Goal: Task Accomplishment & Management: Manage account settings

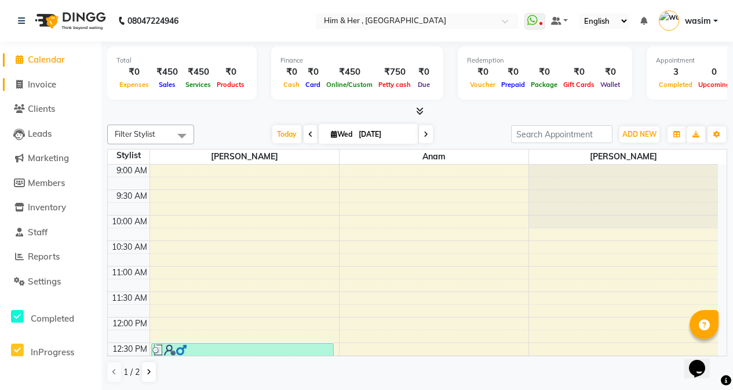
click at [52, 86] on span "Invoice" at bounding box center [42, 84] width 28 height 11
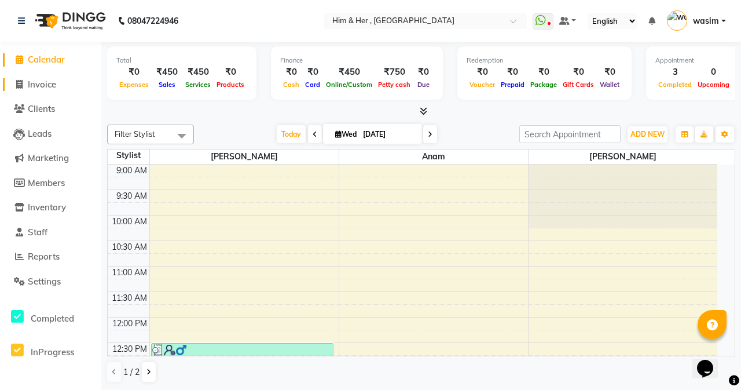
select select "5934"
select select "service"
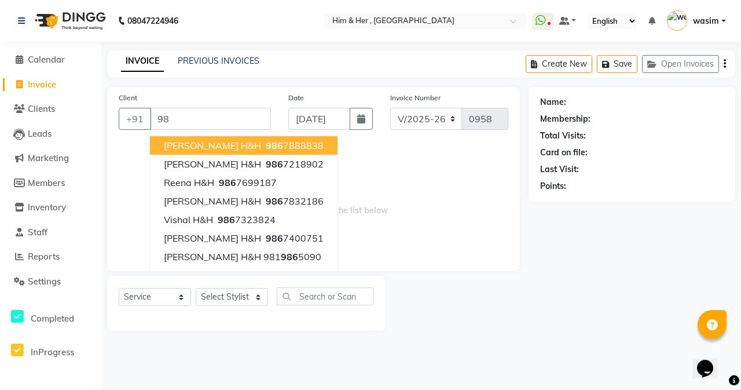
type input "9"
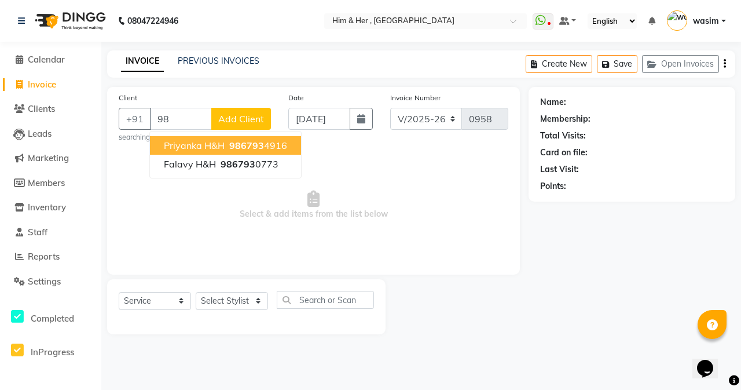
type input "9"
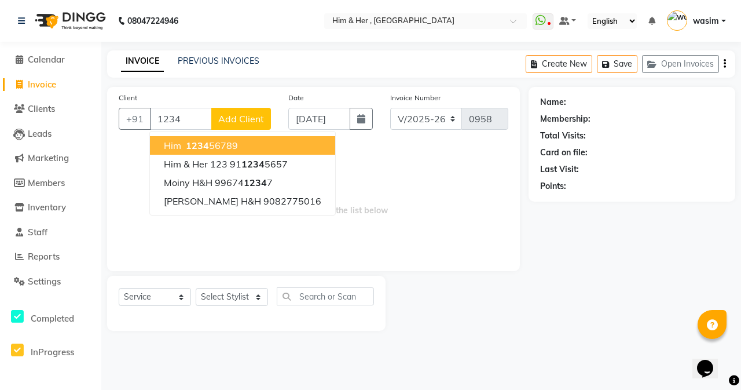
click at [176, 142] on span "him" at bounding box center [172, 146] width 17 height 12
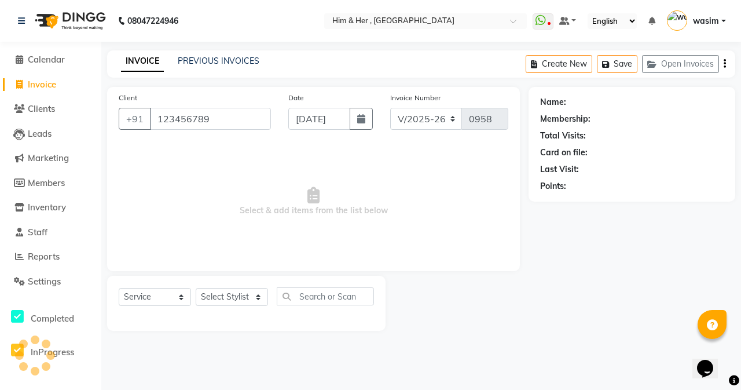
type input "123456789"
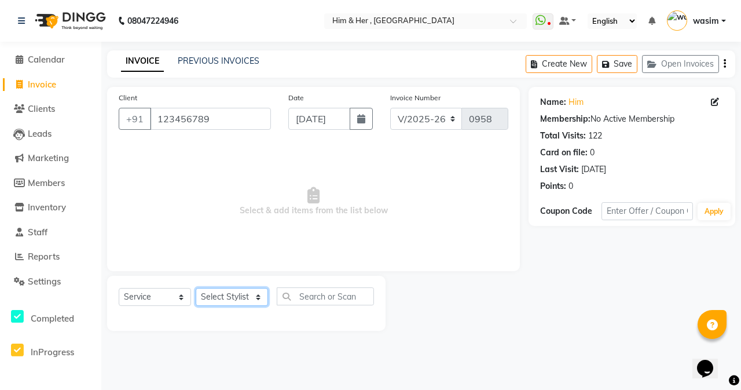
click at [233, 293] on select "Select Stylist [PERSON_NAME] Anam [PERSON_NAME] [PERSON_NAME]" at bounding box center [232, 297] width 72 height 18
select select "42530"
click at [196, 288] on select "Select Stylist [PERSON_NAME] Anam [PERSON_NAME] [PERSON_NAME]" at bounding box center [232, 297] width 72 height 18
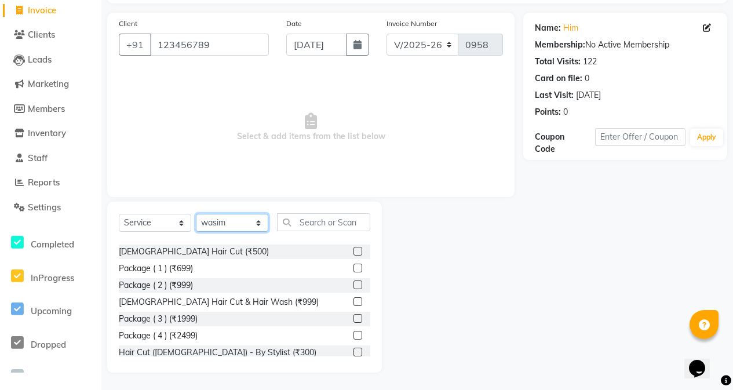
scroll to position [232, 0]
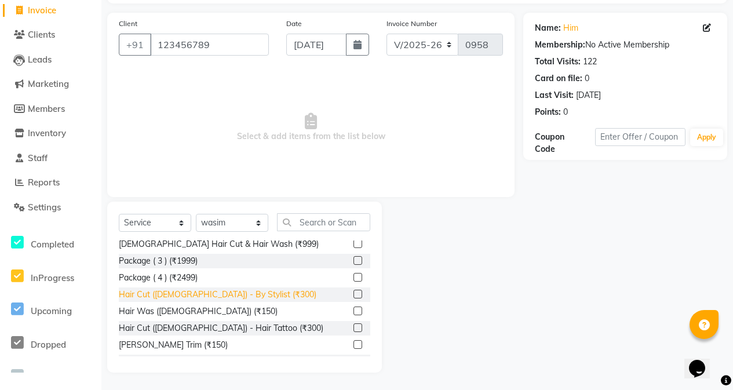
click at [224, 290] on div "Hair Cut (Male) - By Stylist (₹300)" at bounding box center [217, 294] width 197 height 12
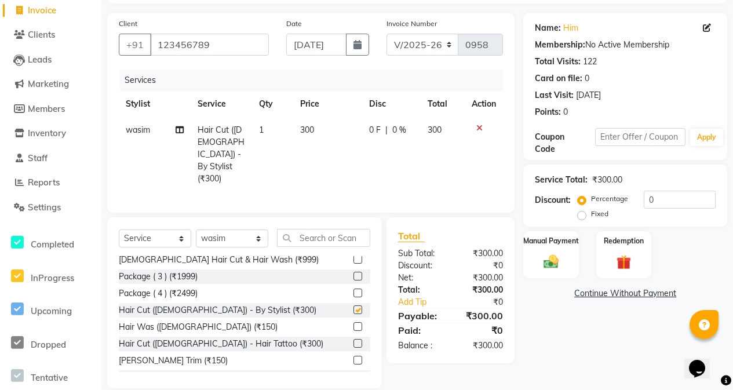
checkbox input "false"
click at [328, 140] on td "300" at bounding box center [327, 154] width 69 height 75
select select "42530"
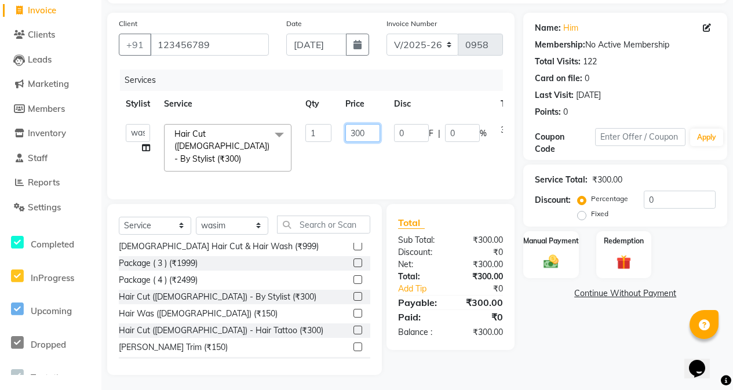
click at [370, 130] on input "300" at bounding box center [362, 133] width 35 height 18
type input "3"
type input "250"
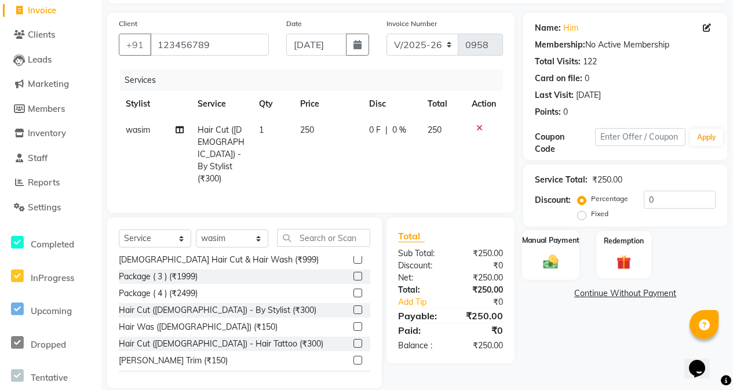
click at [566, 243] on label "Manual Payment" at bounding box center [551, 240] width 58 height 11
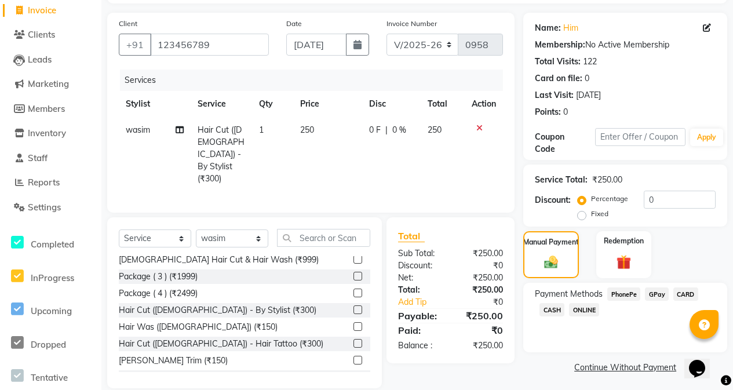
click at [655, 291] on span "GPay" at bounding box center [657, 293] width 24 height 13
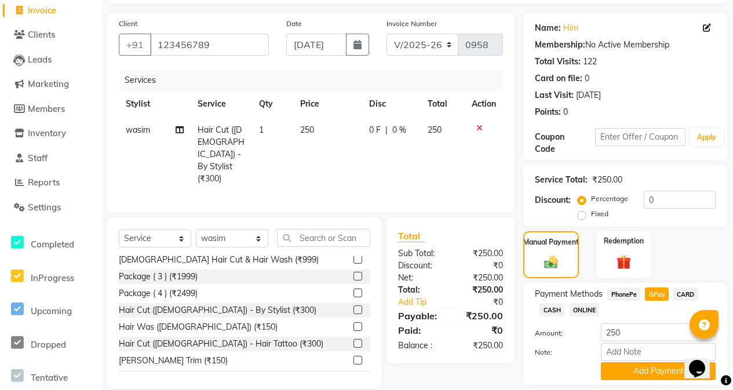
drag, startPoint x: 657, startPoint y: 368, endPoint x: 589, endPoint y: 294, distance: 100.8
click at [657, 368] on button "Add Payment" at bounding box center [658, 371] width 115 height 18
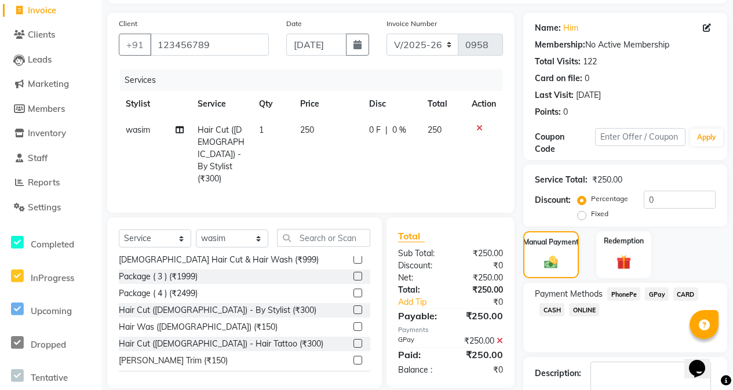
scroll to position [143, 0]
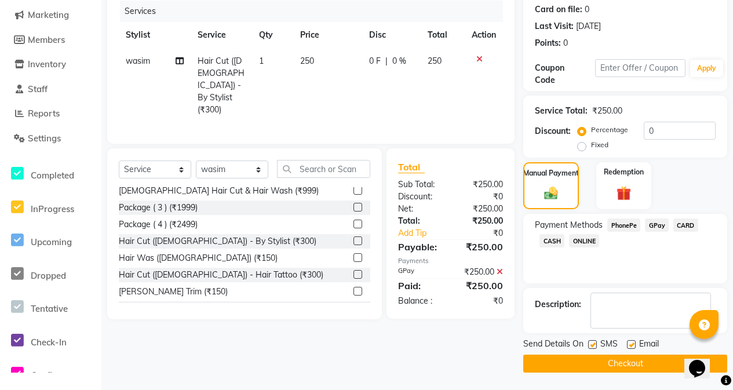
click at [594, 342] on label at bounding box center [592, 344] width 9 height 9
click at [594, 342] on input "checkbox" at bounding box center [592, 345] width 8 height 8
checkbox input "false"
click at [606, 366] on button "Checkout" at bounding box center [625, 363] width 204 height 18
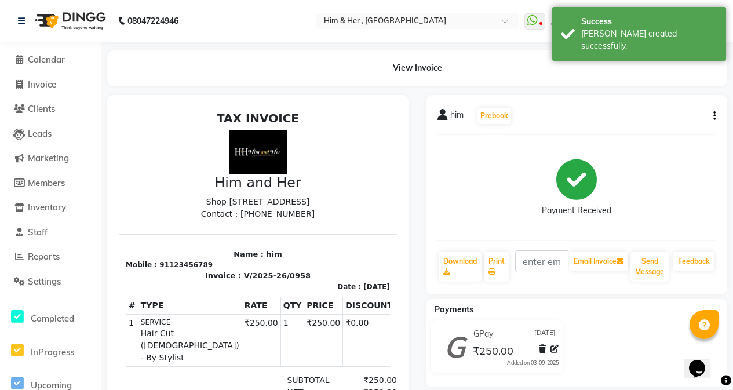
click at [40, 67] on li "Calendar" at bounding box center [50, 59] width 101 height 25
click at [40, 63] on span "Calendar" at bounding box center [46, 59] width 37 height 11
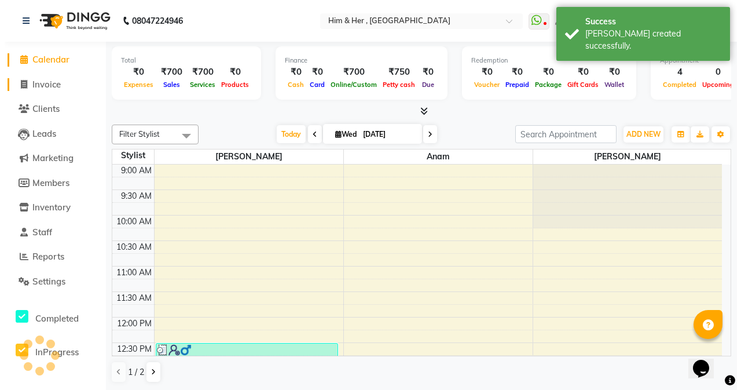
scroll to position [449, 0]
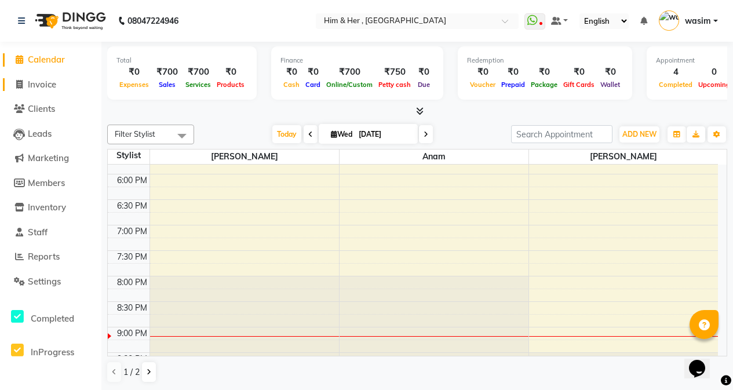
click at [53, 83] on span "Invoice" at bounding box center [42, 84] width 28 height 11
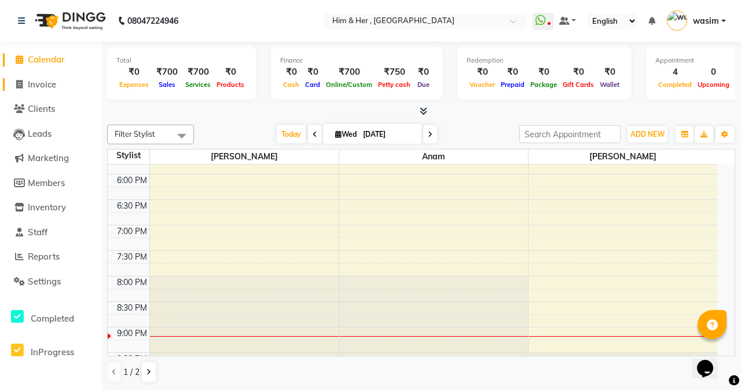
select select "5934"
select select "service"
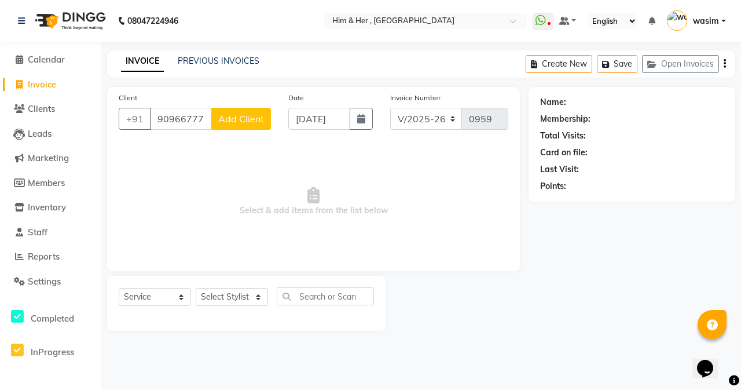
type input "9096677778"
click at [225, 112] on button "Add Client" at bounding box center [241, 119] width 60 height 22
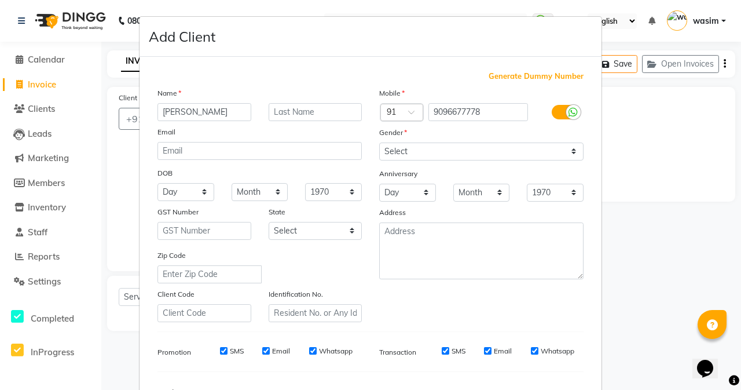
type input "Rajesh"
click at [291, 115] on input "text" at bounding box center [316, 112] width 94 height 18
type input "H&H"
drag, startPoint x: 478, startPoint y: 149, endPoint x: 478, endPoint y: 156, distance: 6.9
click at [478, 149] on select "Select Male Female Other Prefer Not To Say" at bounding box center [481, 151] width 204 height 18
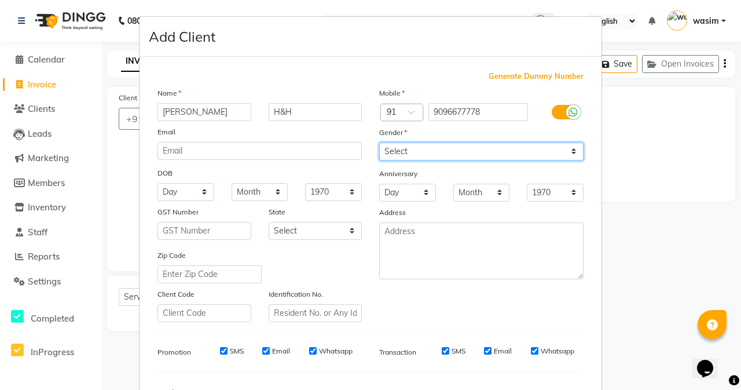
select select "male"
click at [379, 142] on select "Select Male Female Other Prefer Not To Say" at bounding box center [481, 151] width 204 height 18
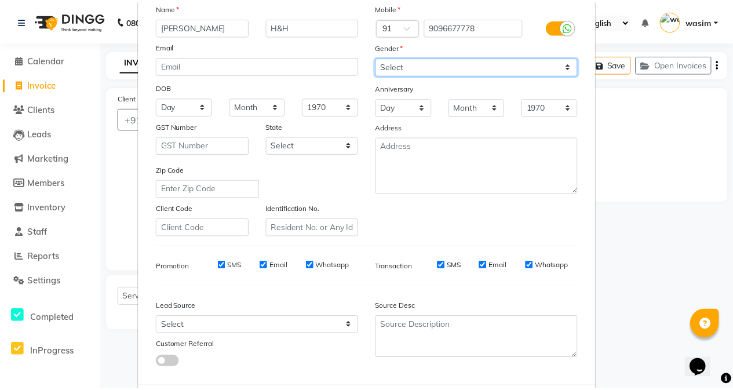
scroll to position [145, 0]
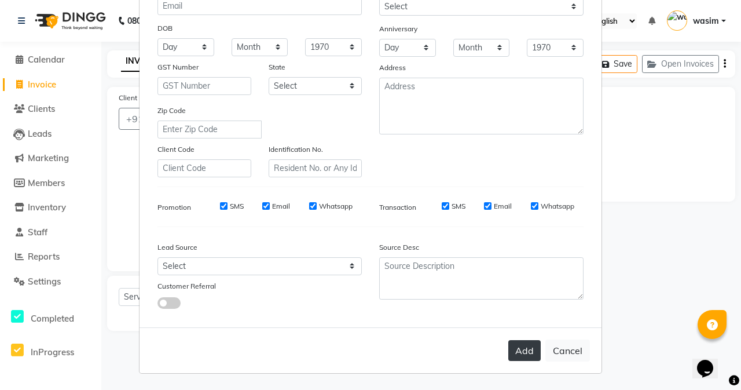
click at [513, 354] on button "Add" at bounding box center [524, 350] width 32 height 21
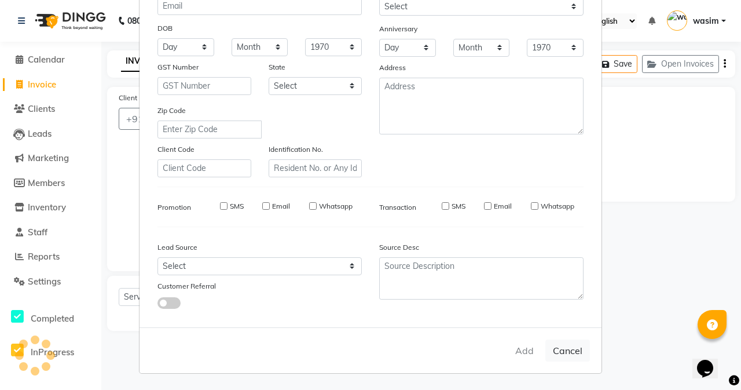
select select
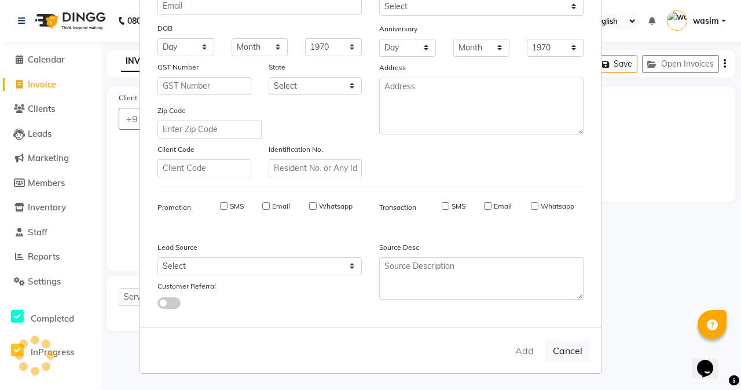
select select
checkbox input "false"
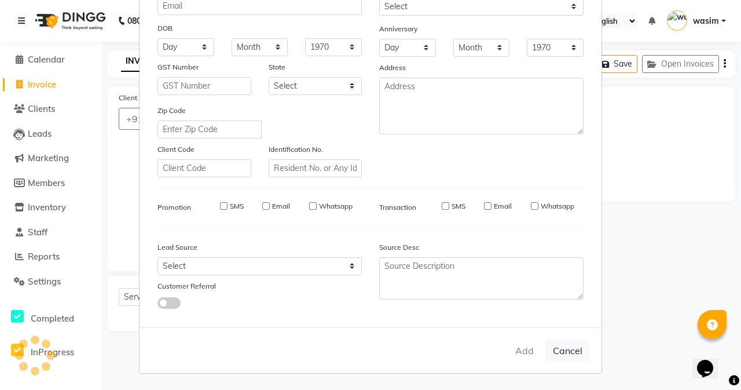
checkbox input "false"
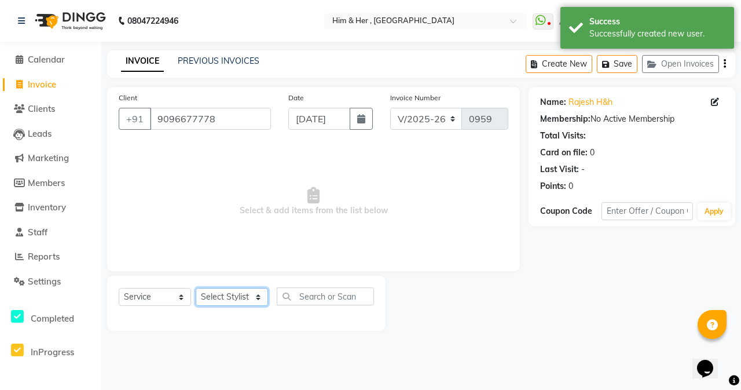
click at [218, 299] on select "Select Stylist Abdul Ahad Anam Shivam Gaud wasim" at bounding box center [232, 297] width 72 height 18
select select "42532"
click at [196, 288] on select "Select Stylist Abdul Ahad Anam Shivam Gaud wasim" at bounding box center [232, 297] width 72 height 18
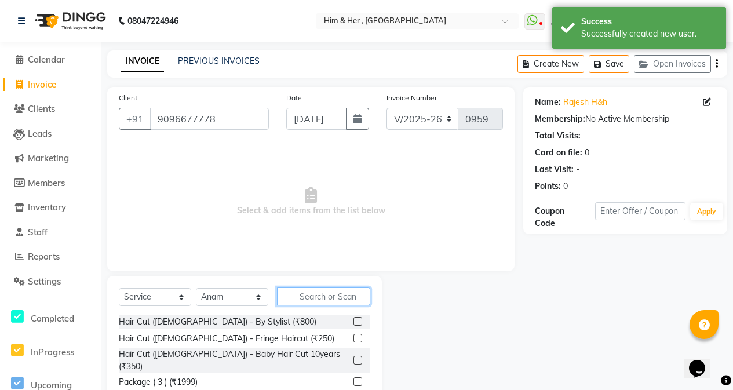
click at [312, 297] on input "text" at bounding box center [323, 296] width 93 height 18
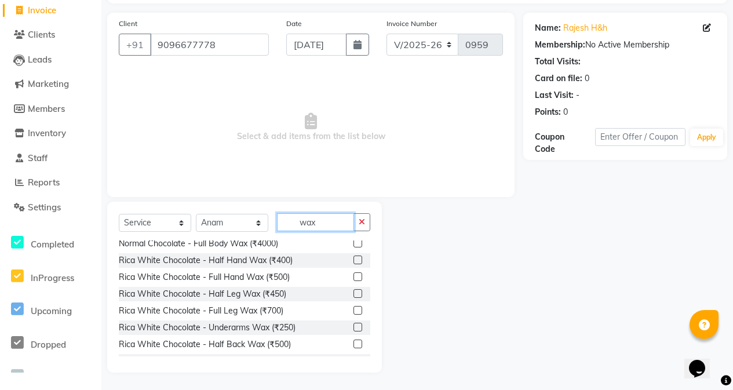
scroll to position [347, 0]
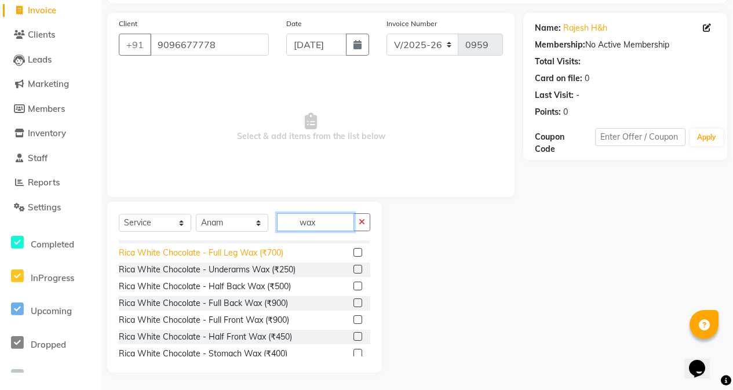
type input "wax"
click at [259, 258] on div "Rica White Chocolate - Full Leg Wax (₹700)" at bounding box center [201, 253] width 164 height 12
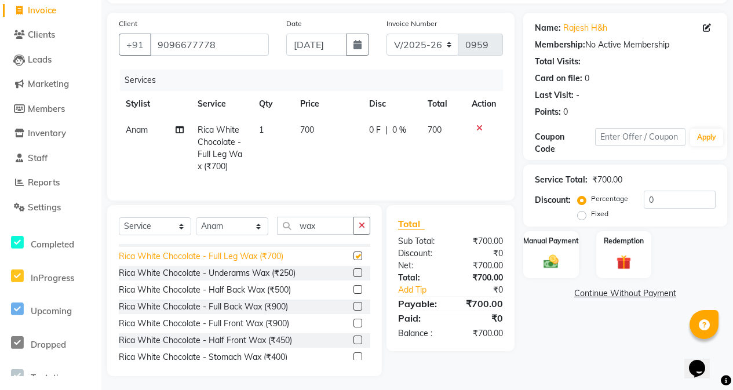
checkbox input "false"
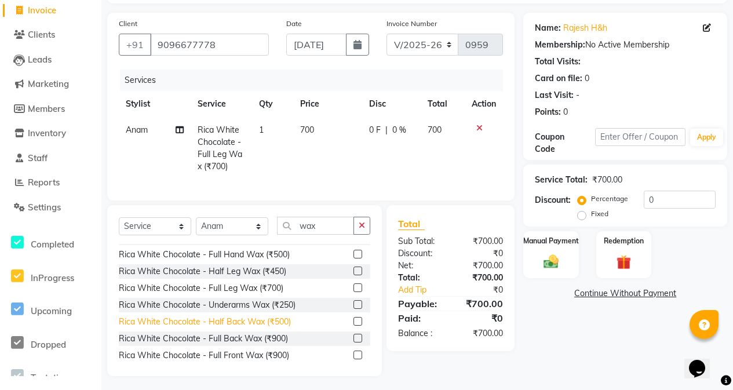
scroll to position [290, 0]
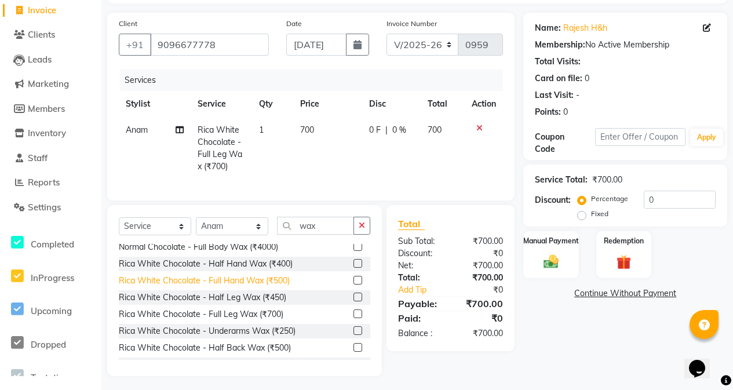
click at [248, 287] on div "Rica White Chocolate - Full Hand Wax (₹500)" at bounding box center [204, 281] width 171 height 12
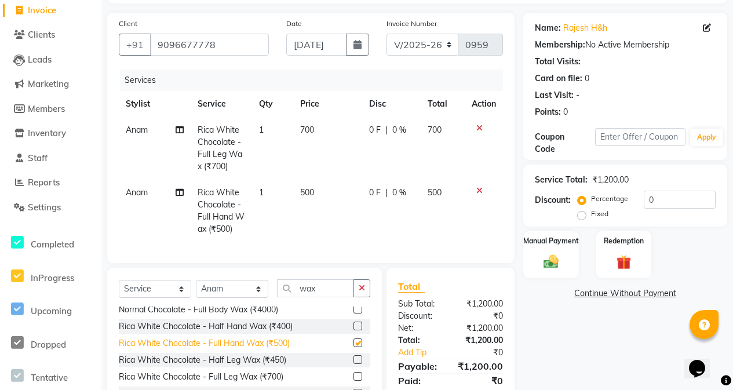
checkbox input "false"
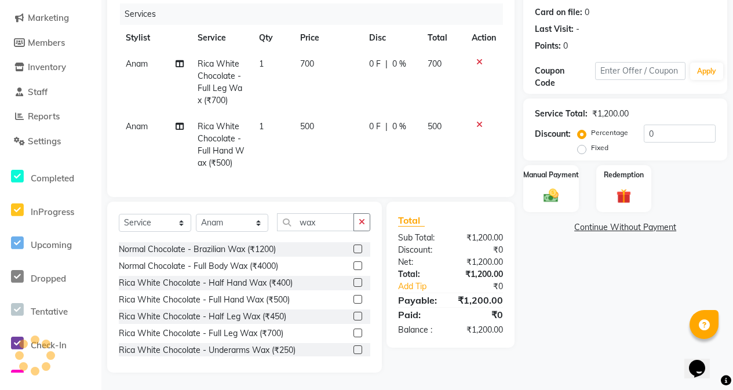
scroll to position [231, 0]
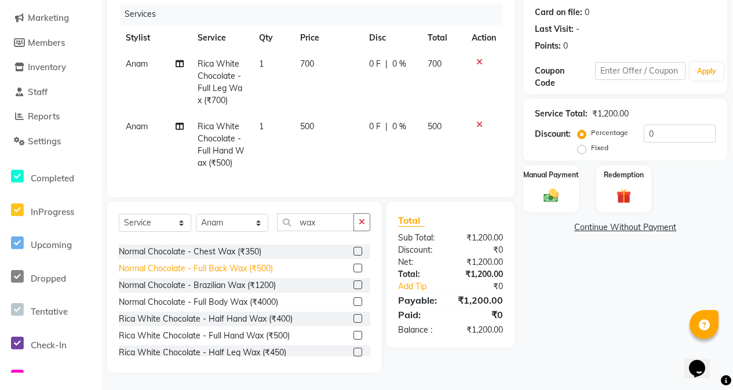
click at [249, 269] on div "Normal Chocolate - Full Back Wax (₹500)" at bounding box center [196, 268] width 154 height 12
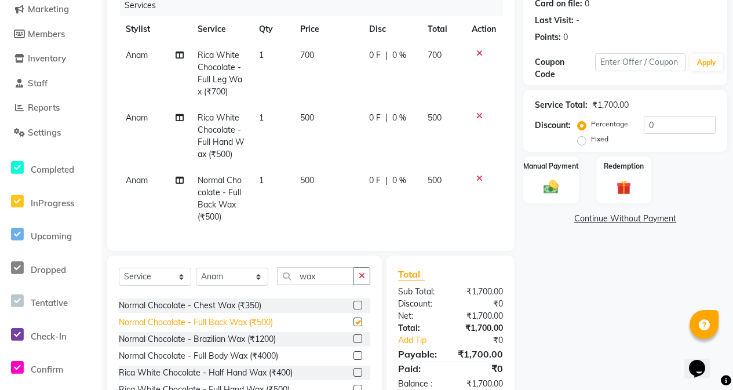
checkbox input "false"
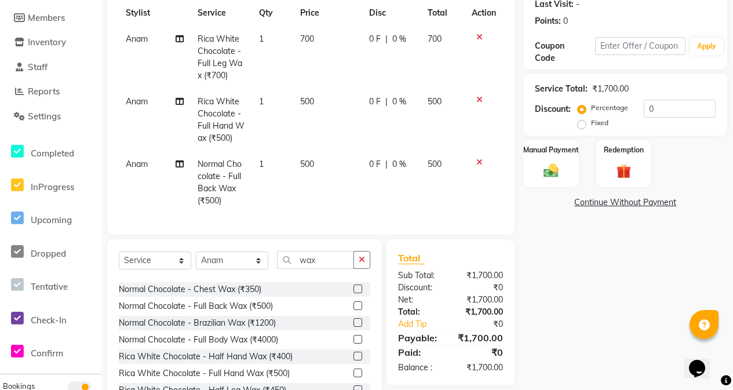
scroll to position [149, 0]
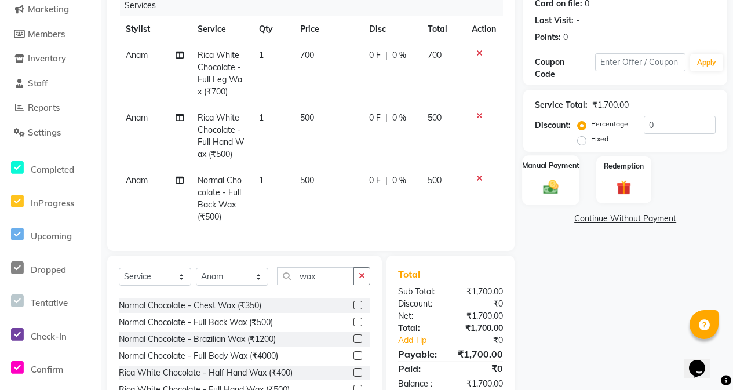
click at [561, 185] on img at bounding box center [550, 187] width 25 height 18
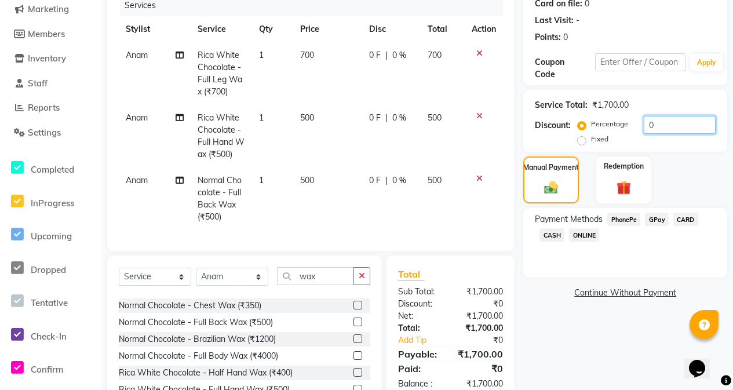
click at [665, 129] on input "0" at bounding box center [679, 125] width 72 height 18
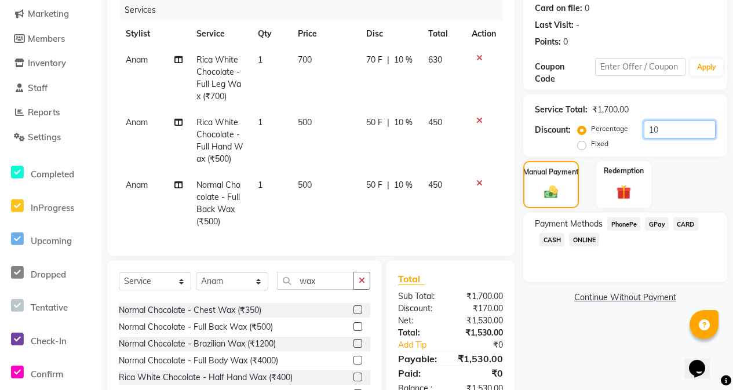
scroll to position [96, 0]
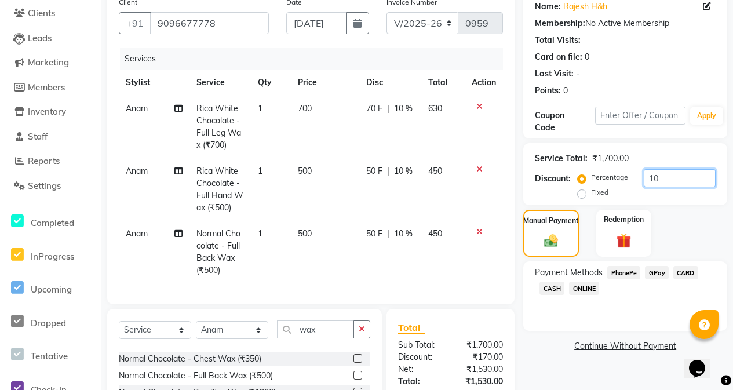
type input "10"
click at [476, 230] on icon at bounding box center [479, 232] width 6 height 8
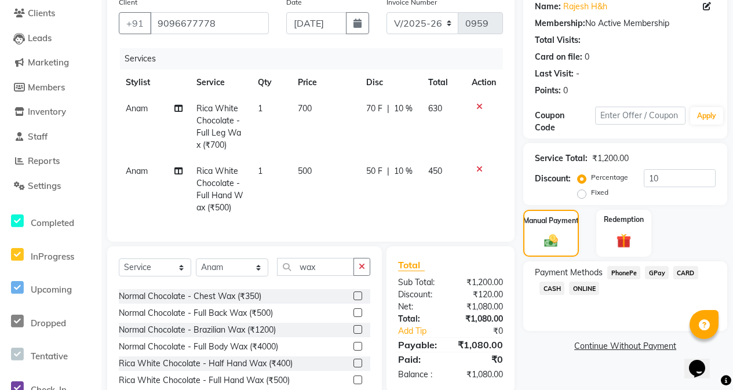
click at [479, 171] on icon at bounding box center [479, 169] width 6 height 8
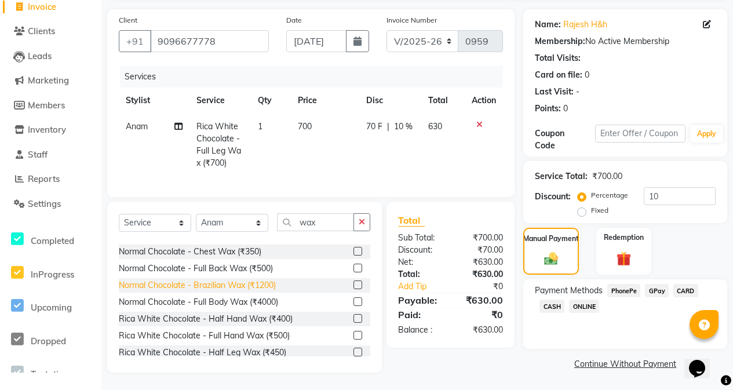
scroll to position [289, 0]
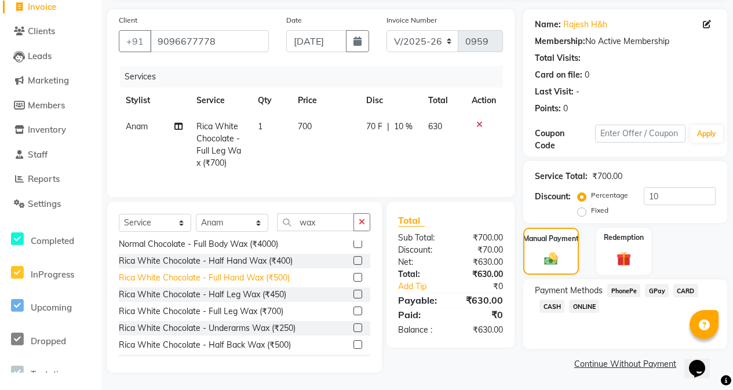
click at [234, 283] on div "Rica White Chocolate - Full Hand Wax (₹500)" at bounding box center [204, 278] width 171 height 12
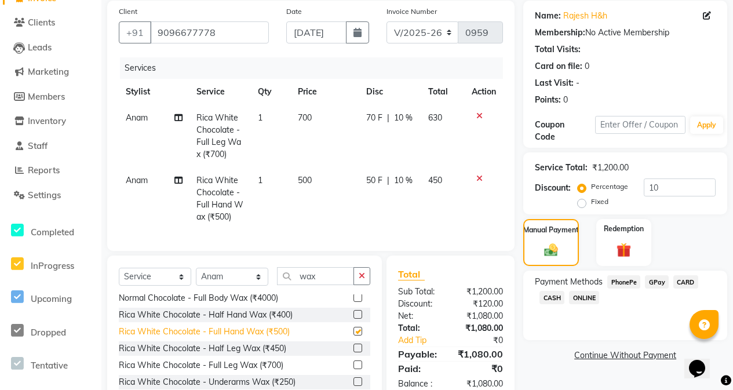
checkbox input "false"
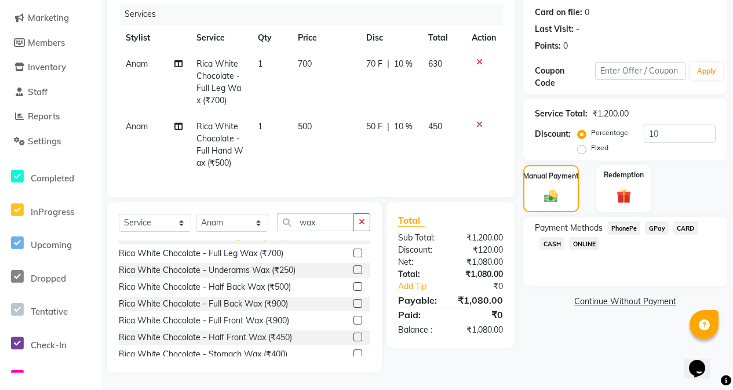
scroll to position [405, 0]
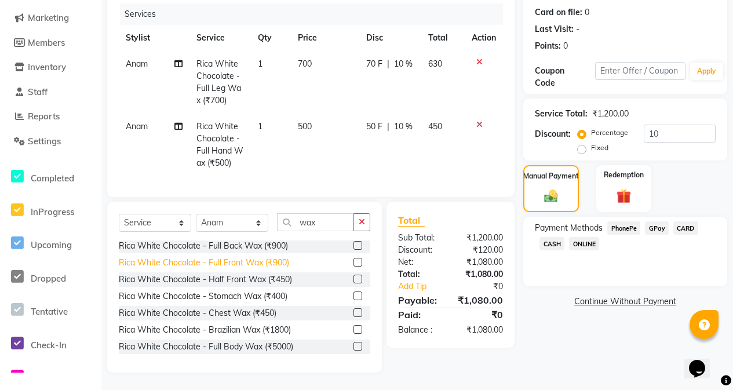
click at [247, 266] on div "Rica White Chocolate - Full Front Wax (₹900)" at bounding box center [204, 263] width 170 height 12
checkbox input "false"
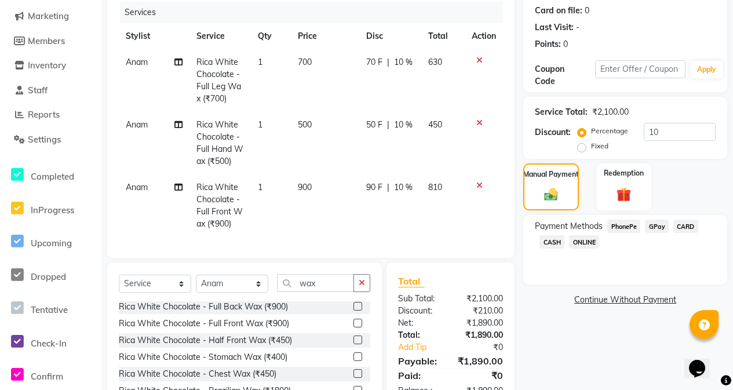
scroll to position [153, 0]
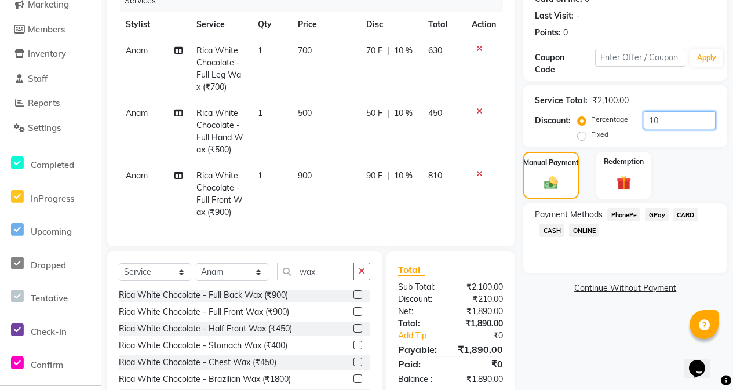
click at [684, 124] on input "10" at bounding box center [679, 120] width 72 height 18
type input "1"
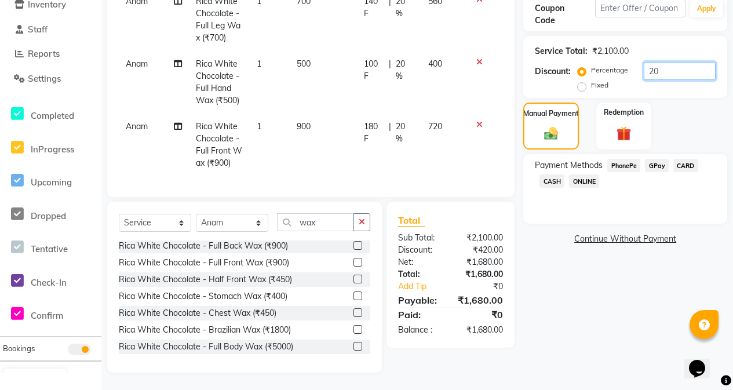
scroll to position [211, 0]
click at [675, 67] on input "20" at bounding box center [679, 71] width 72 height 18
type input "28.6"
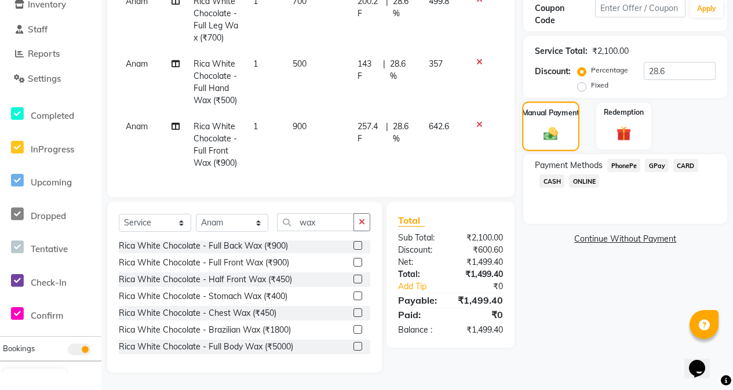
click at [550, 107] on label "Manual Payment" at bounding box center [551, 112] width 58 height 11
click at [648, 159] on span "GPay" at bounding box center [657, 165] width 24 height 13
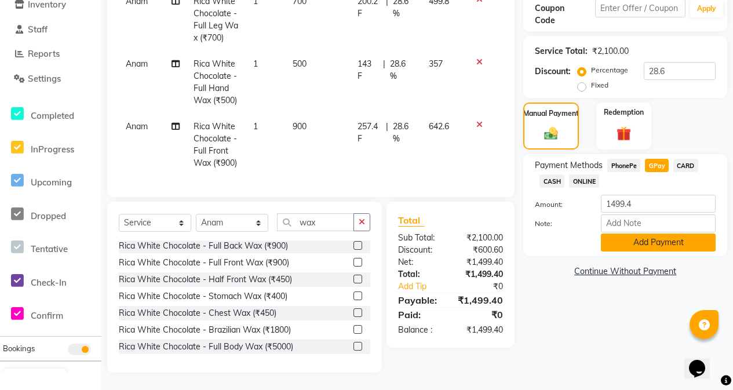
click at [647, 234] on button "Add Payment" at bounding box center [658, 242] width 115 height 18
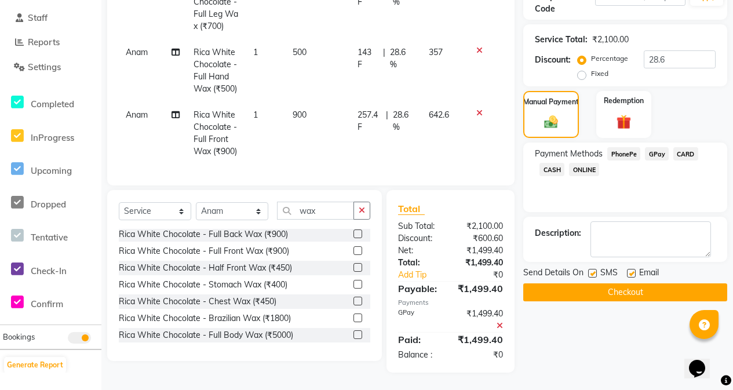
scroll to position [223, 0]
click at [595, 269] on label at bounding box center [592, 273] width 9 height 9
click at [595, 270] on input "checkbox" at bounding box center [592, 274] width 8 height 8
checkbox input "false"
click at [592, 288] on button "Checkout" at bounding box center [625, 292] width 204 height 18
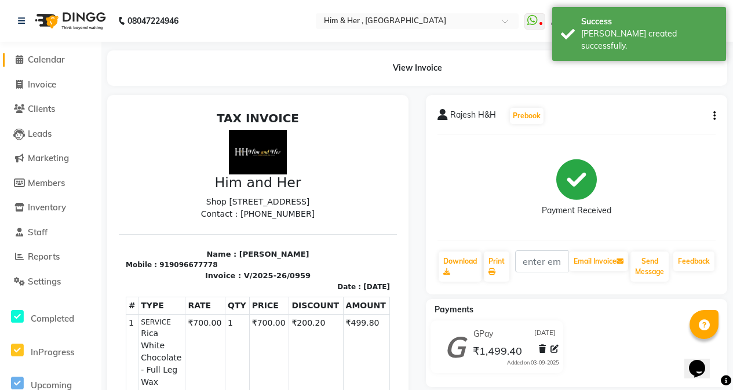
click at [44, 63] on span "Calendar" at bounding box center [46, 59] width 37 height 11
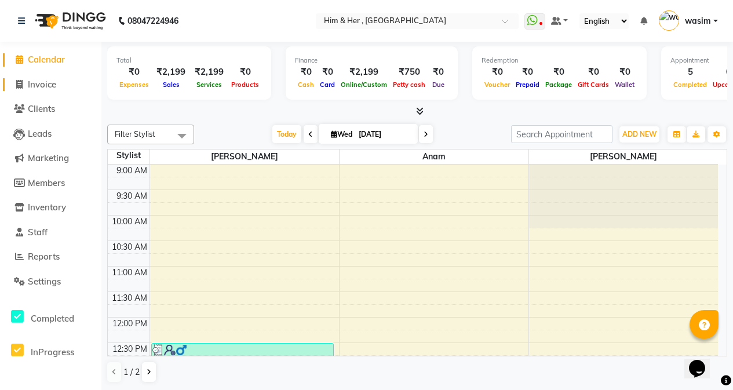
click at [47, 82] on span "Invoice" at bounding box center [42, 84] width 28 height 11
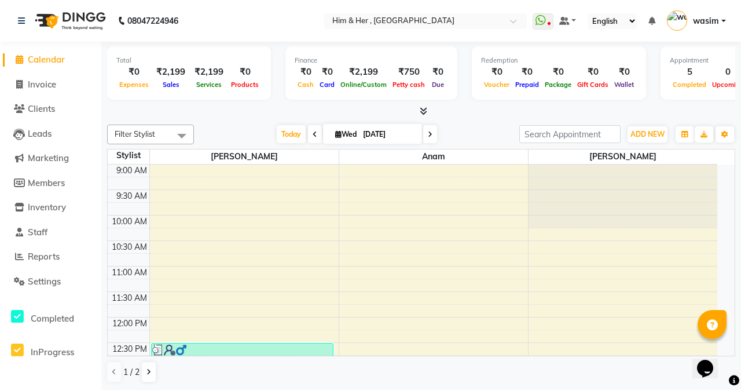
select select "5934"
select select "service"
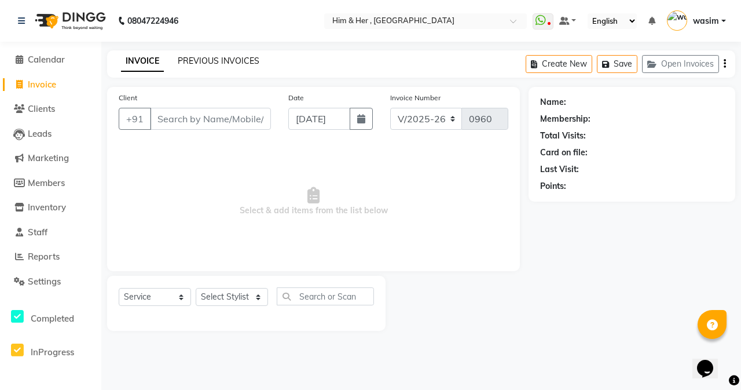
click at [228, 65] on link "PREVIOUS INVOICES" at bounding box center [219, 61] width 82 height 10
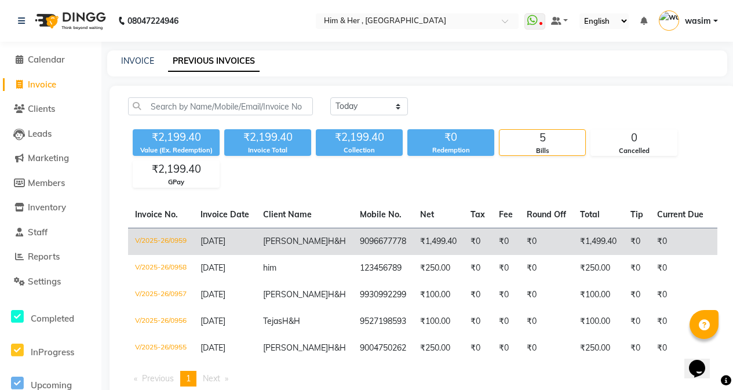
click at [372, 236] on td "9096677778" at bounding box center [383, 241] width 60 height 27
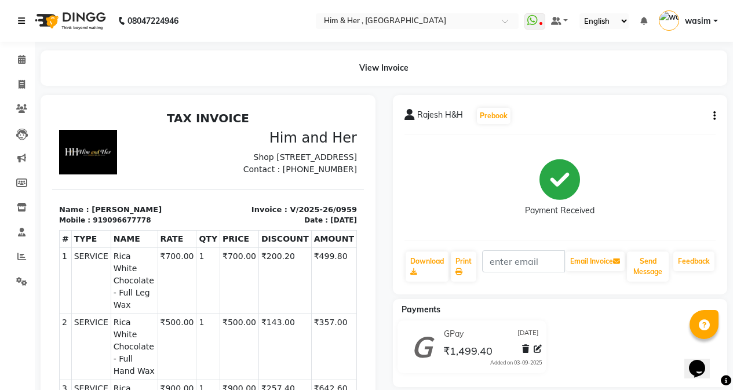
click at [23, 23] on icon at bounding box center [21, 21] width 7 height 8
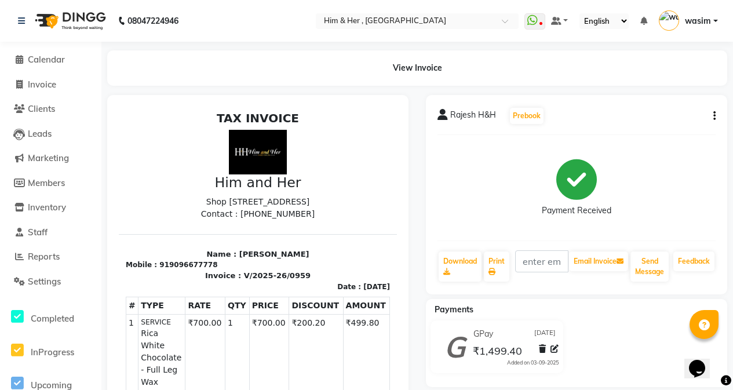
click at [50, 53] on li "Calendar" at bounding box center [50, 59] width 101 height 25
click at [50, 57] on span "Calendar" at bounding box center [46, 59] width 37 height 11
